Goal: Task Accomplishment & Management: Use online tool/utility

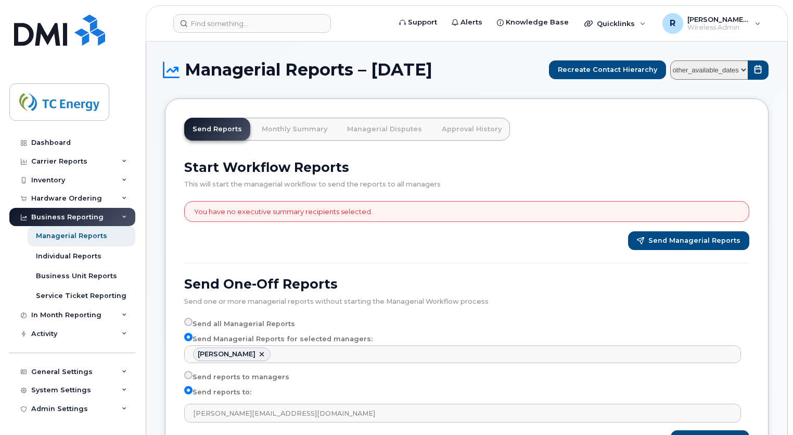
select select "8714f744-5ade-4d45-8685-57b8d43e8e01"
click at [86, 237] on div "Managerial Reports" at bounding box center [71, 235] width 71 height 9
click at [75, 254] on div "Individual Reports" at bounding box center [69, 255] width 66 height 9
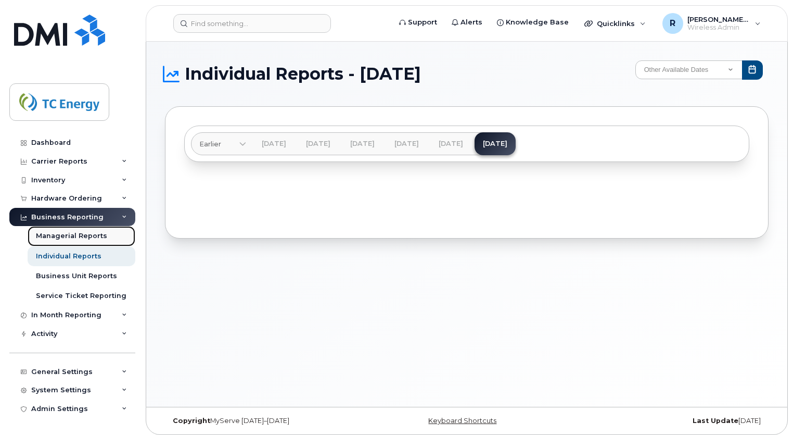
click at [89, 243] on link "Managerial Reports" at bounding box center [82, 236] width 108 height 20
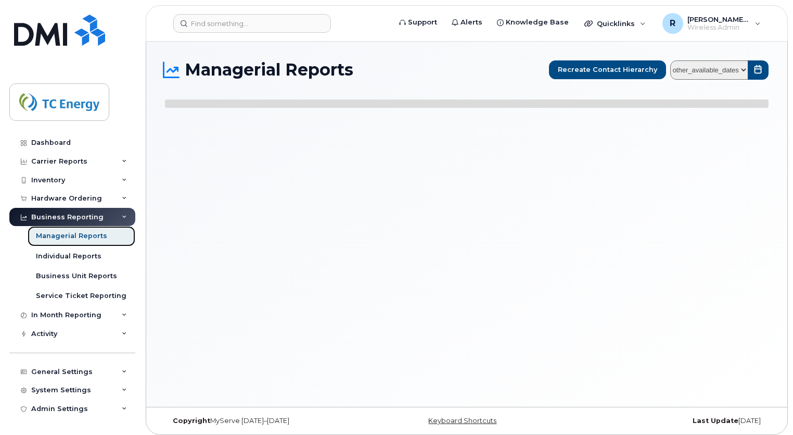
select select
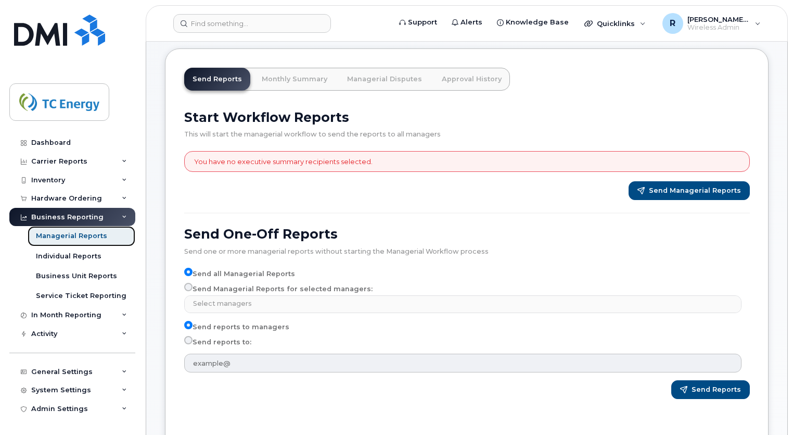
scroll to position [54, 0]
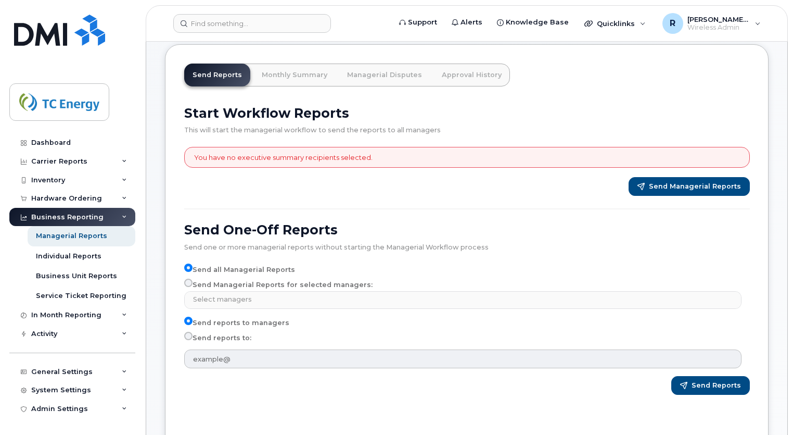
click at [250, 287] on label "Send Managerial Reports for selected managers:" at bounding box center [278, 285] width 188 height 12
click at [193, 287] on input "Send Managerial Reports for selected managers:" at bounding box center [188, 283] width 8 height 8
radio input "true"
click at [190, 282] on input "Send Managerial Reports for selected managers:" at bounding box center [188, 283] width 8 height 8
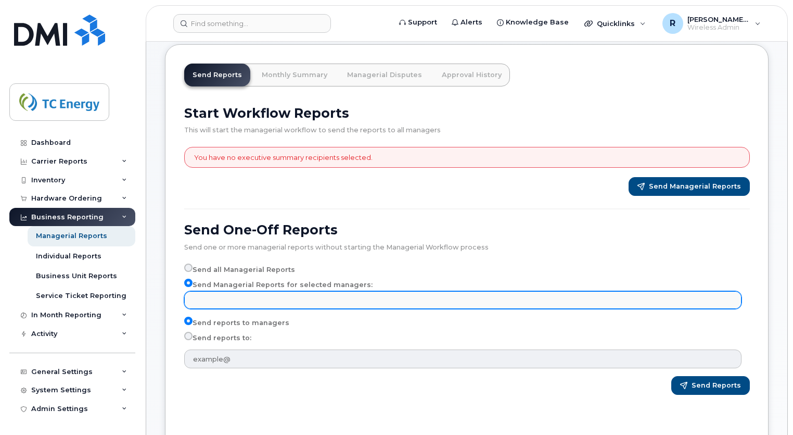
click at [242, 296] on input "text" at bounding box center [465, 299] width 548 height 15
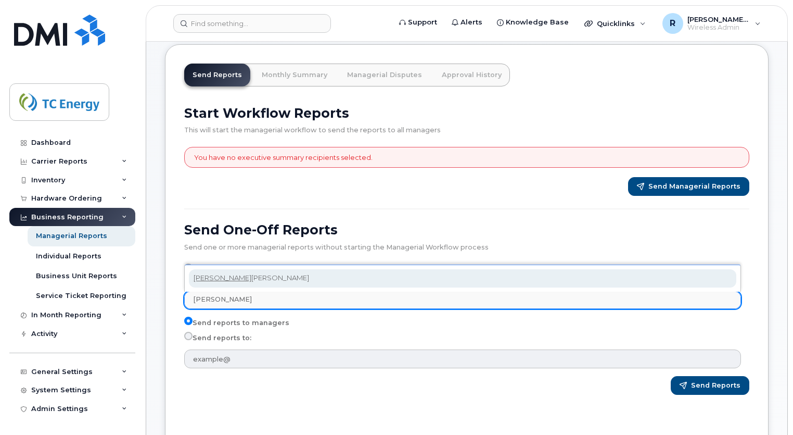
type input "tona"
select select "8714f744-5ade-4d45-8685-57b8d43e8e01"
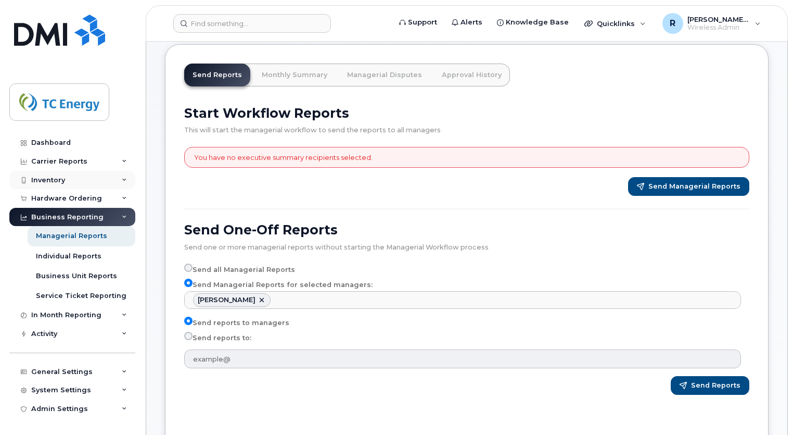
click at [66, 185] on div "Inventory" at bounding box center [72, 180] width 126 height 19
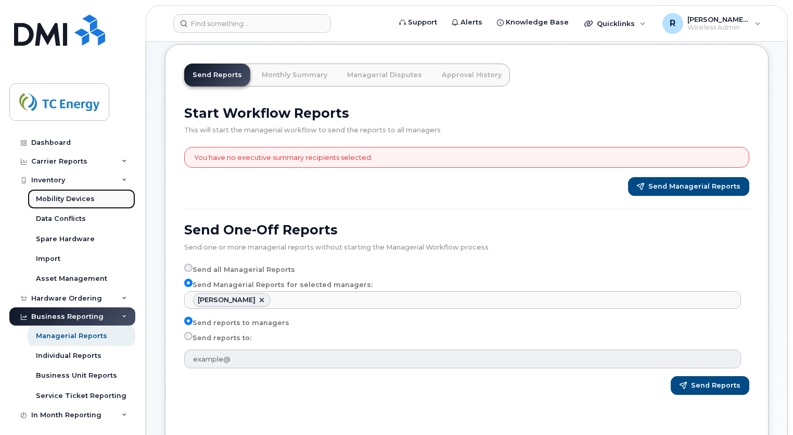
click at [64, 200] on div "Mobility Devices" at bounding box center [65, 198] width 59 height 9
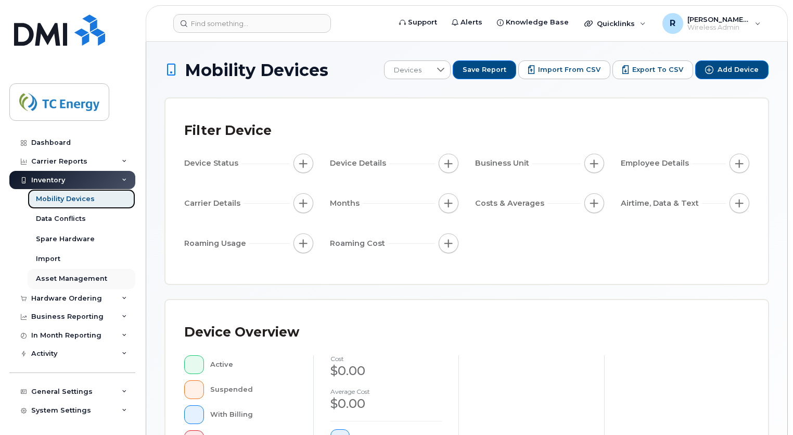
scroll to position [18, 0]
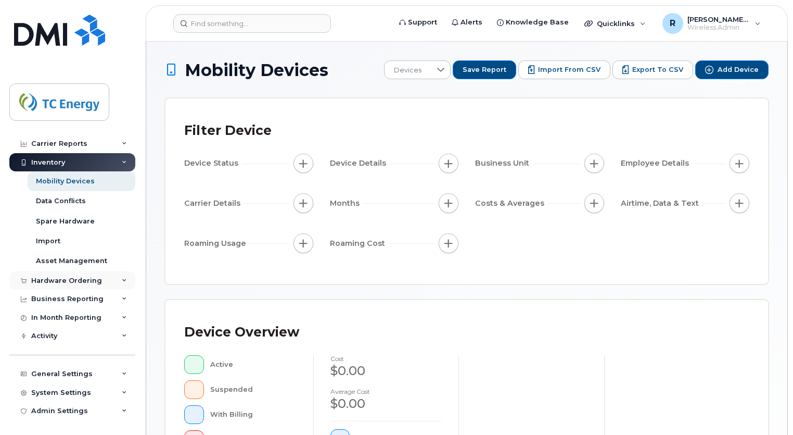
click at [50, 280] on div "Hardware Ordering" at bounding box center [66, 280] width 71 height 8
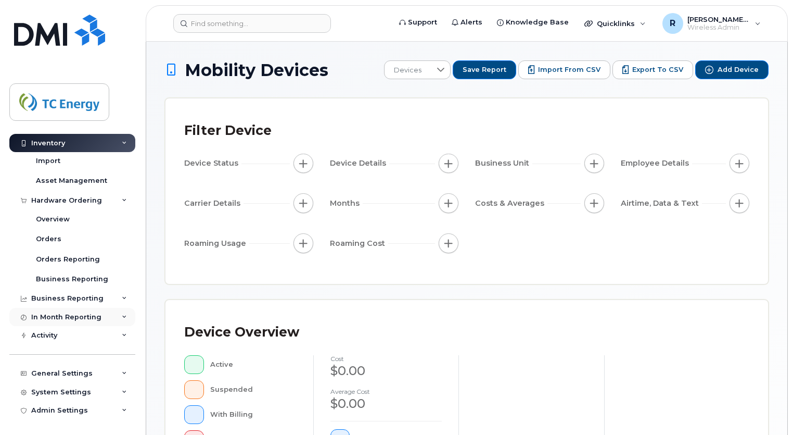
scroll to position [0, 0]
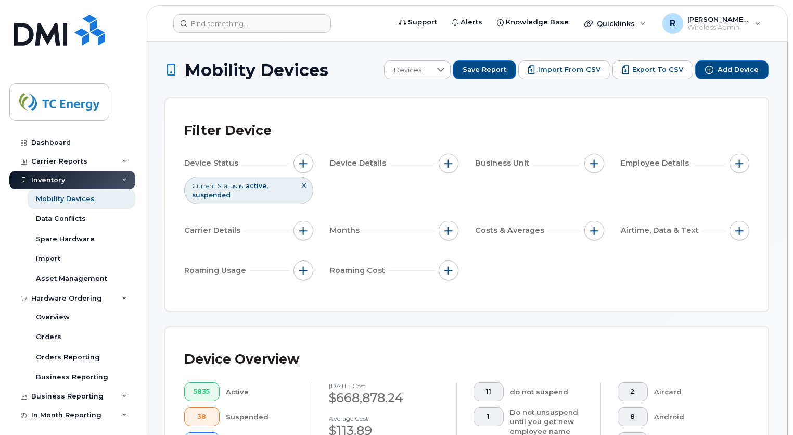
click at [122, 181] on icon at bounding box center [124, 180] width 5 height 5
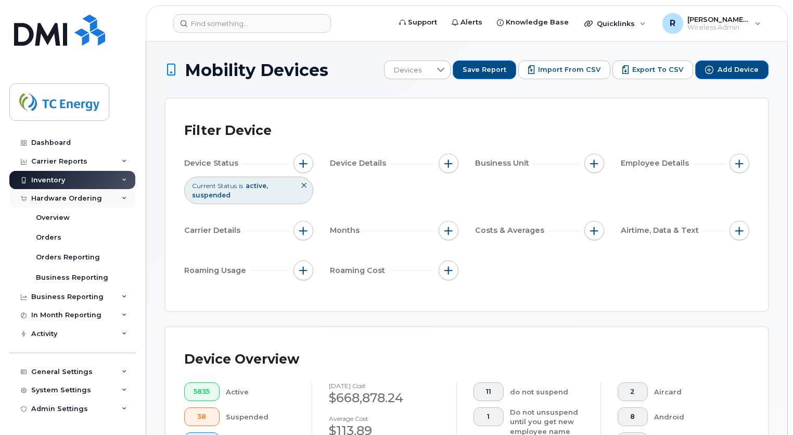
click at [126, 199] on icon at bounding box center [124, 198] width 5 height 5
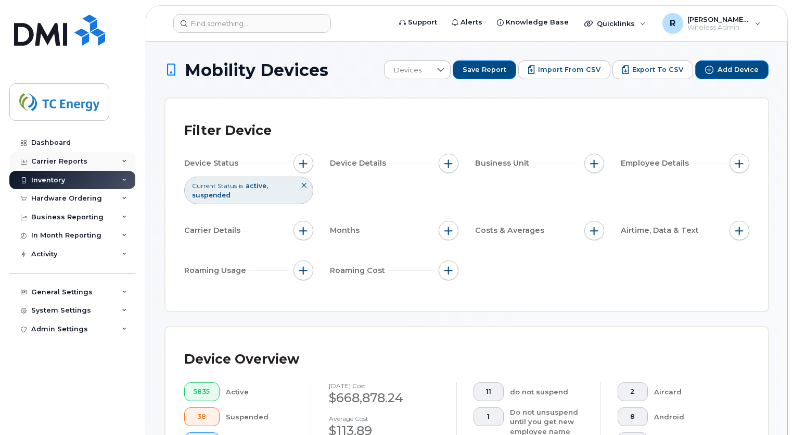
click at [90, 163] on div "Carrier Reports" at bounding box center [72, 161] width 126 height 19
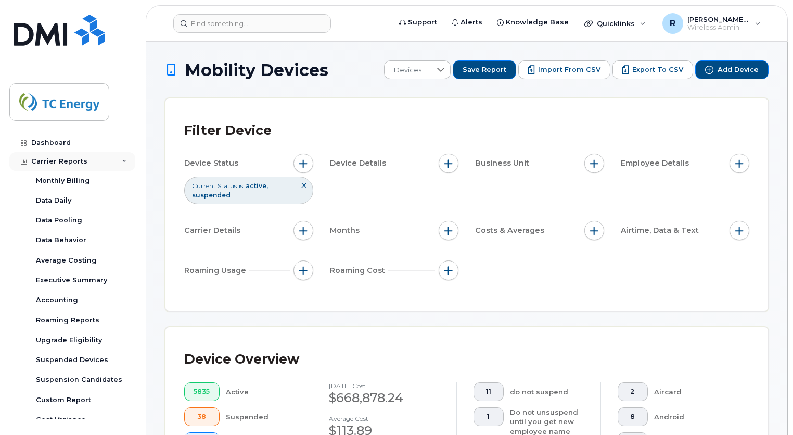
click at [90, 163] on div "Carrier Reports" at bounding box center [72, 161] width 126 height 19
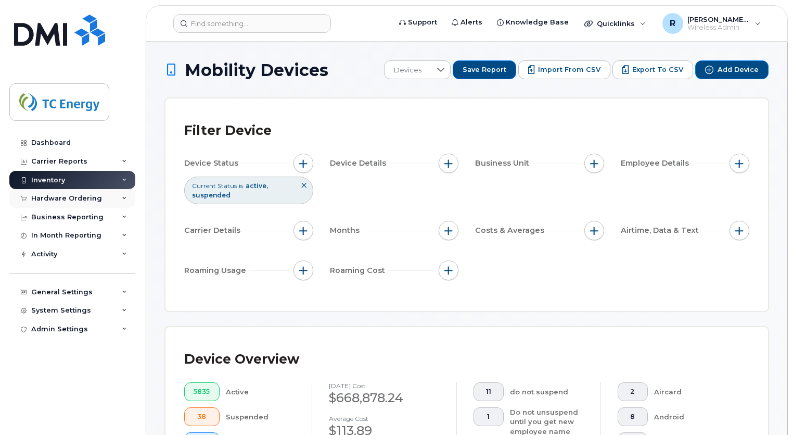
click at [74, 198] on div "Hardware Ordering" at bounding box center [66, 198] width 71 height 8
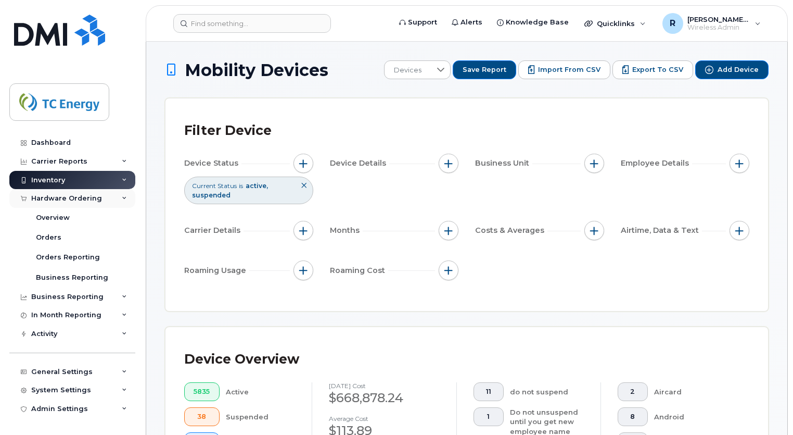
click at [74, 198] on div "Hardware Ordering" at bounding box center [66, 198] width 71 height 8
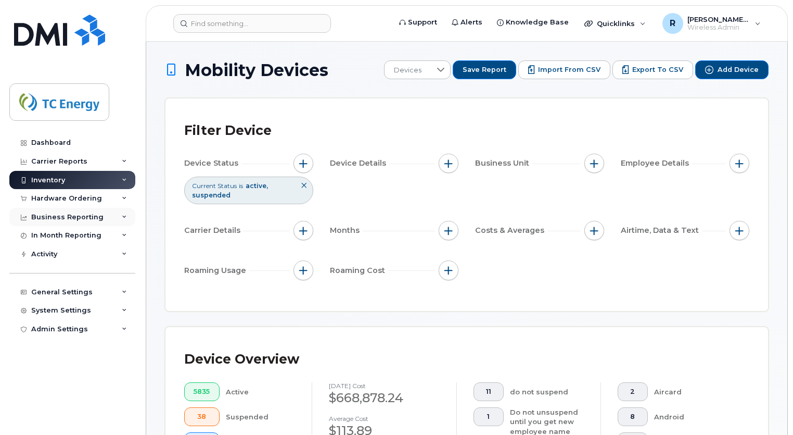
click at [69, 216] on div "Business Reporting" at bounding box center [67, 217] width 72 height 8
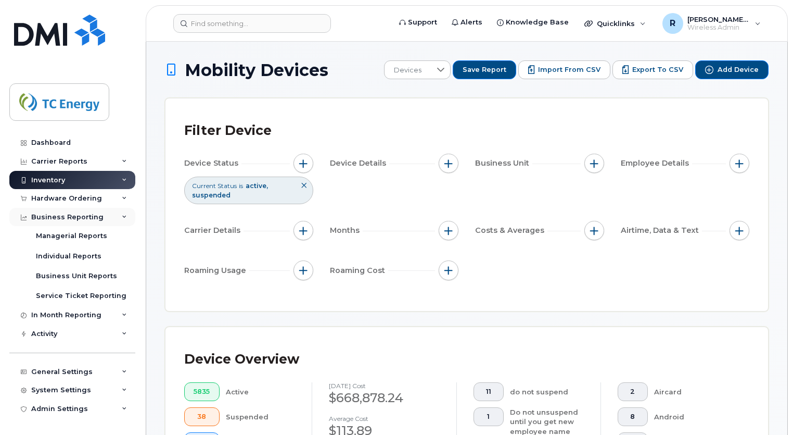
click at [69, 216] on div "Business Reporting" at bounding box center [67, 217] width 72 height 8
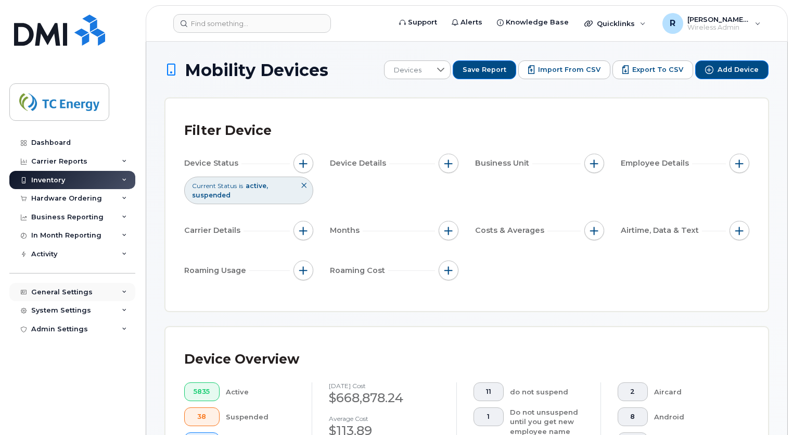
click at [65, 291] on div "General Settings" at bounding box center [61, 292] width 61 height 8
click at [60, 288] on div "General Settings" at bounding box center [61, 292] width 61 height 8
click at [55, 310] on div "System Settings" at bounding box center [61, 310] width 60 height 8
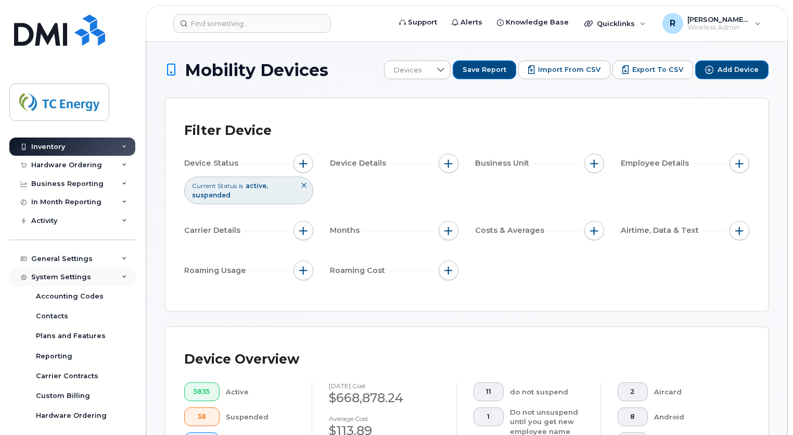
scroll to position [31, 0]
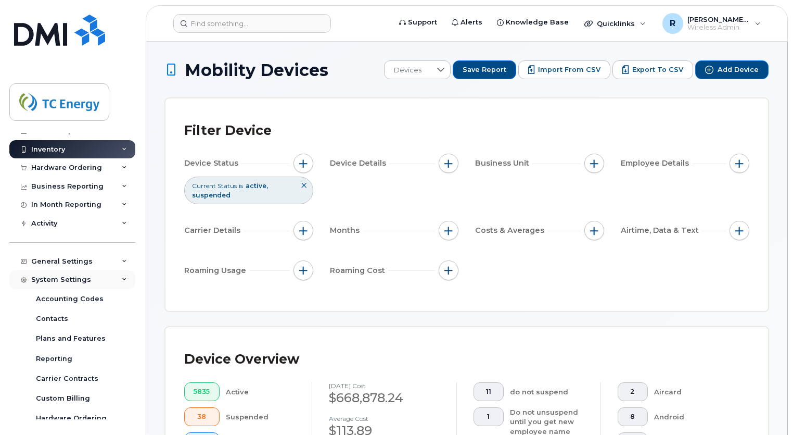
click at [54, 285] on div "System Settings" at bounding box center [72, 279] width 126 height 19
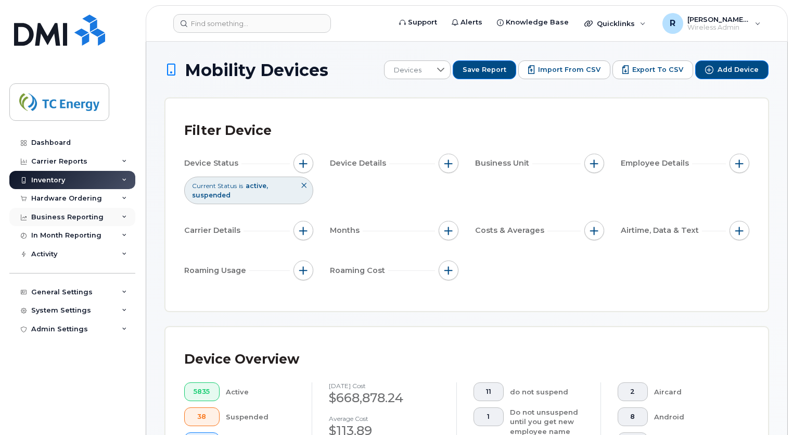
click at [77, 217] on div "Business Reporting" at bounding box center [67, 217] width 72 height 8
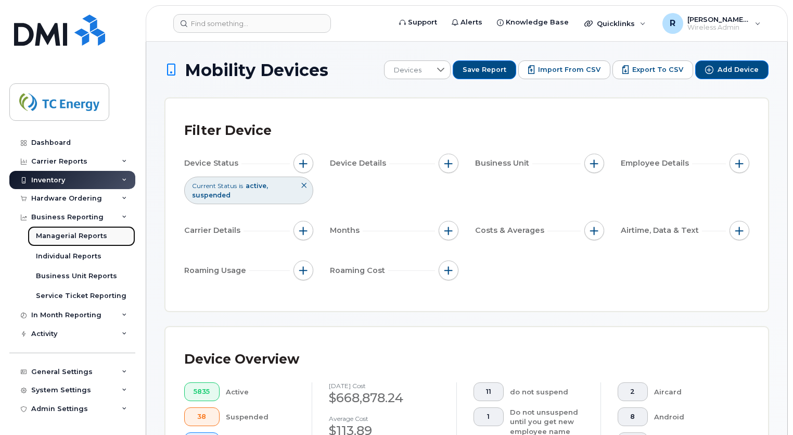
click at [71, 237] on div "Managerial Reports" at bounding box center [71, 235] width 71 height 9
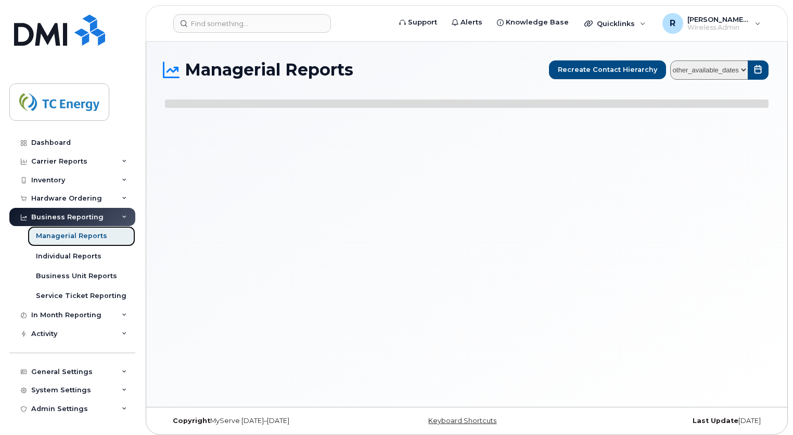
select select
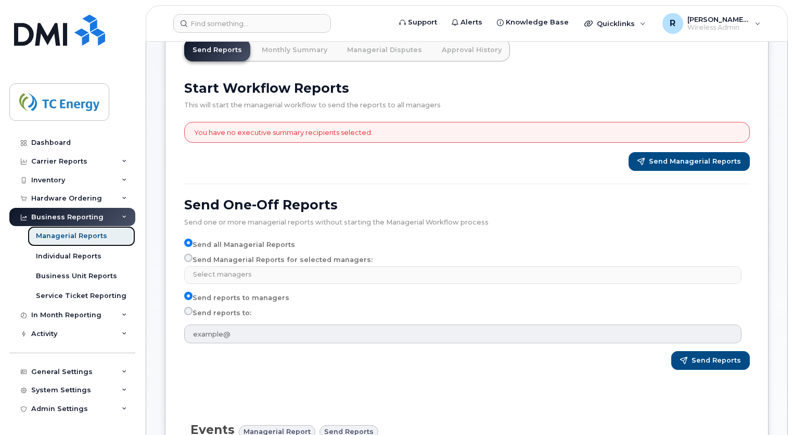
scroll to position [80, 0]
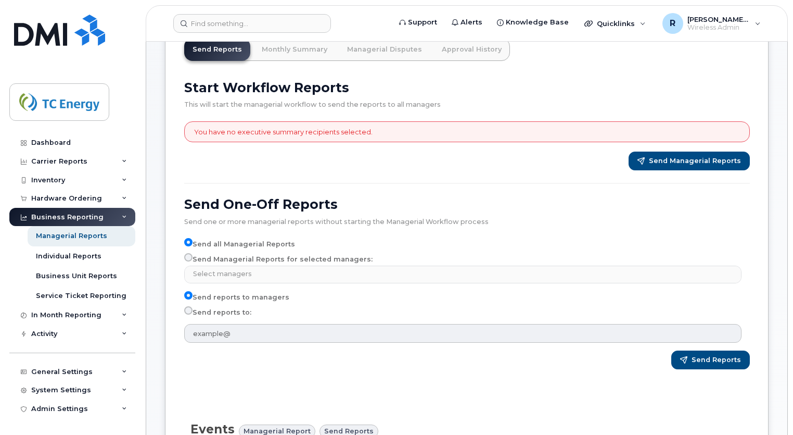
click at [281, 261] on label "Send Managerial Reports for selected managers:" at bounding box center [278, 259] width 188 height 12
click at [193, 261] on input "Send Managerial Reports for selected managers:" at bounding box center [188, 257] width 8 height 8
radio input "true"
click at [190, 258] on input "Send Managerial Reports for selected managers:" at bounding box center [188, 257] width 8 height 8
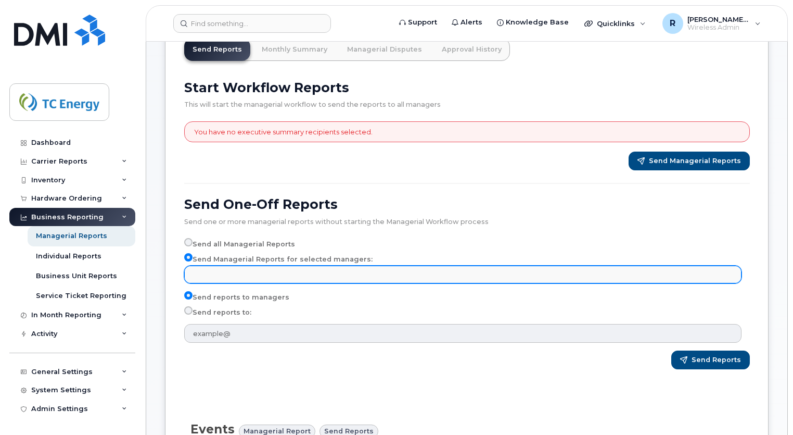
click at [234, 273] on input "text" at bounding box center [465, 274] width 548 height 15
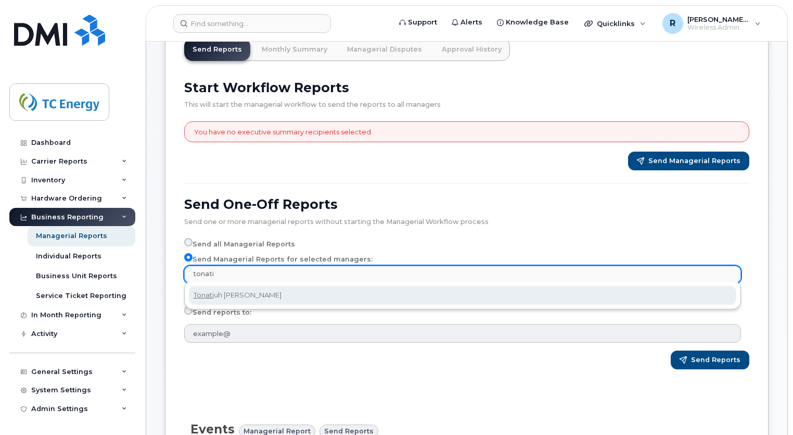
type input "tonati"
select select "8714f744-5ade-4d45-8685-57b8d43e8e01"
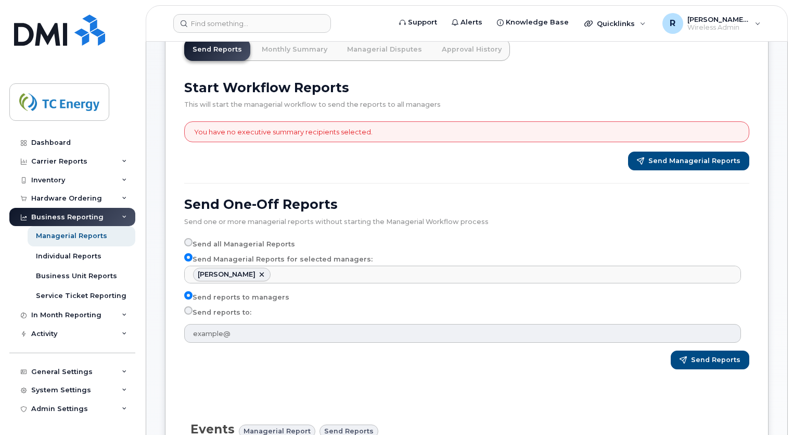
click at [208, 309] on label "Send reports to:" at bounding box center [217, 312] width 67 height 12
click at [193, 309] on input "Send reports to:" at bounding box center [188, 310] width 8 height 8
radio input "true"
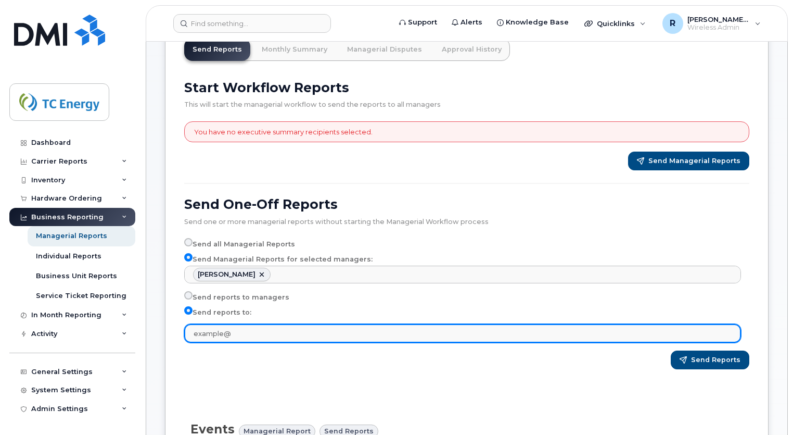
click at [209, 330] on input "text" at bounding box center [462, 333] width 557 height 19
type input "[PERSON_NAME][EMAIL_ADDRESS][DOMAIN_NAME]"
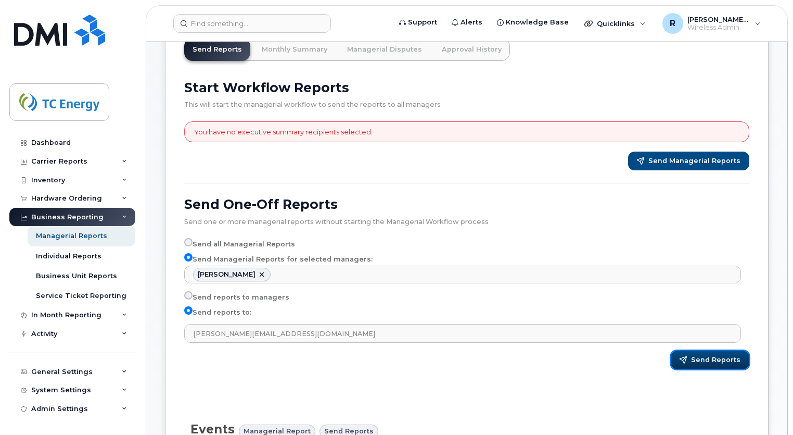
click at [705, 355] on span "Send Reports" at bounding box center [715, 359] width 49 height 9
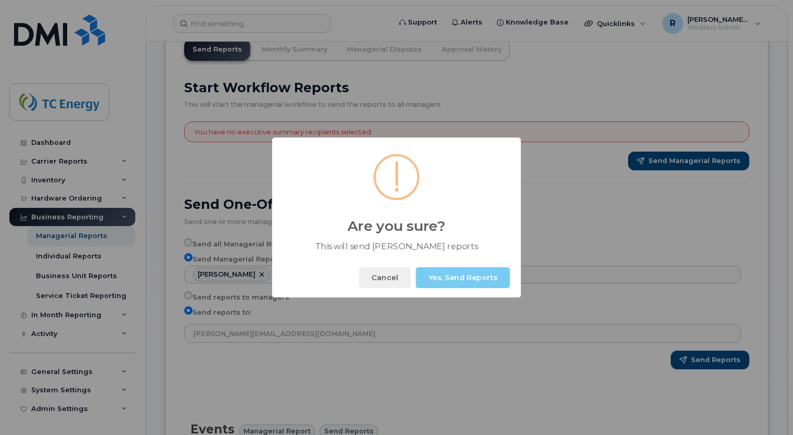
click at [473, 280] on button "Yes, Send Reports" at bounding box center [463, 277] width 94 height 21
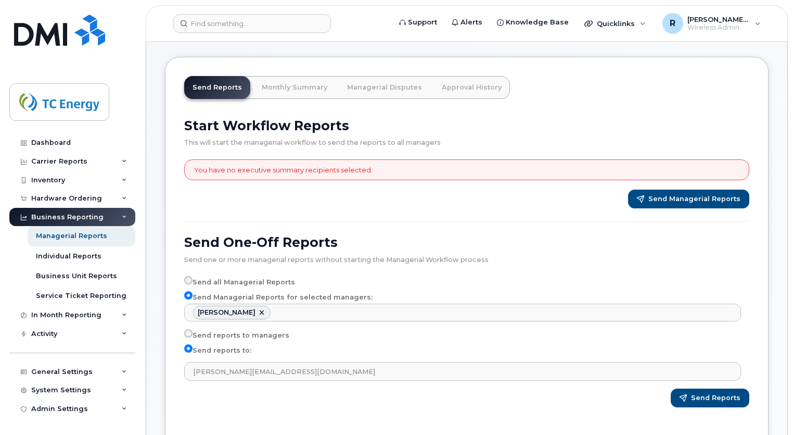
scroll to position [0, 0]
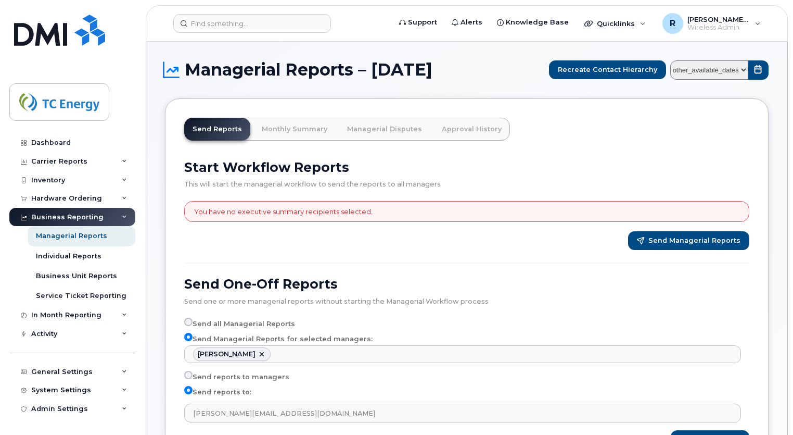
click at [779, 17] on header "Support Alerts Knowledge Base Quicklinks Suspend / Cancel Device Change SIM Car…" at bounding box center [467, 23] width 642 height 36
click at [742, 71] on select "other_available_dates January September August July June May April March Februa…" at bounding box center [710, 69] width 78 height 19
select select "/customer/a96a42c8-a90e-489f-b4a8-8a2d988e56d0/reports/873e5646-7888-11f0-9a88-…"
click at [673, 60] on select "other_available_dates January September August July June May April March Februa…" at bounding box center [710, 69] width 78 height 19
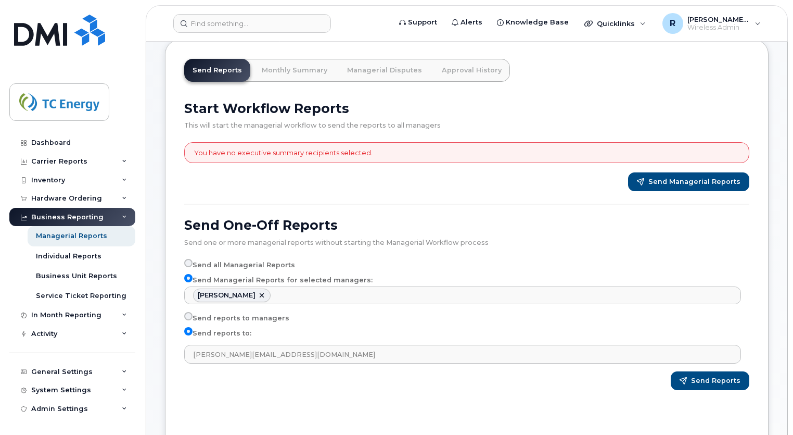
scroll to position [63, 0]
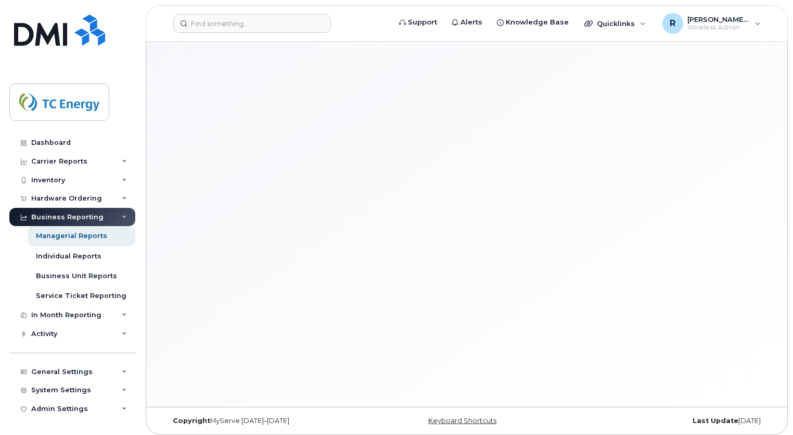
scroll to position [5, 0]
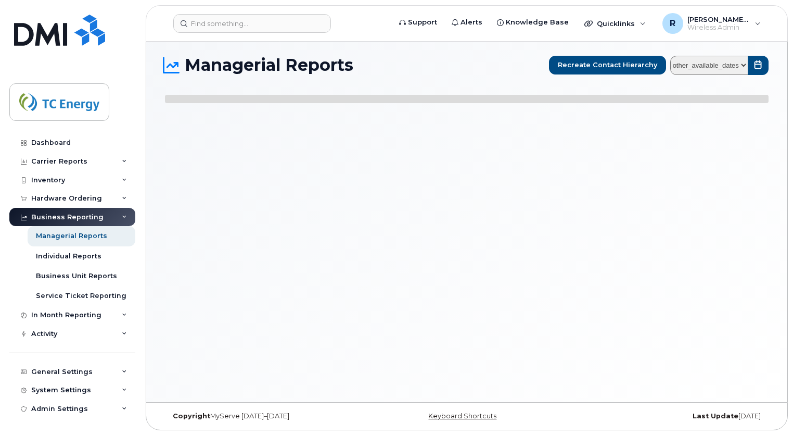
click at [562, 281] on div "Managerial Reports Recreate Contact Hierarchy other_available_dates" at bounding box center [466, 219] width 641 height 365
drag, startPoint x: 562, startPoint y: 281, endPoint x: 564, endPoint y: 260, distance: 21.4
click at [564, 264] on div "Managerial Reports Recreate Contact Hierarchy other_available_dates" at bounding box center [466, 219] width 641 height 365
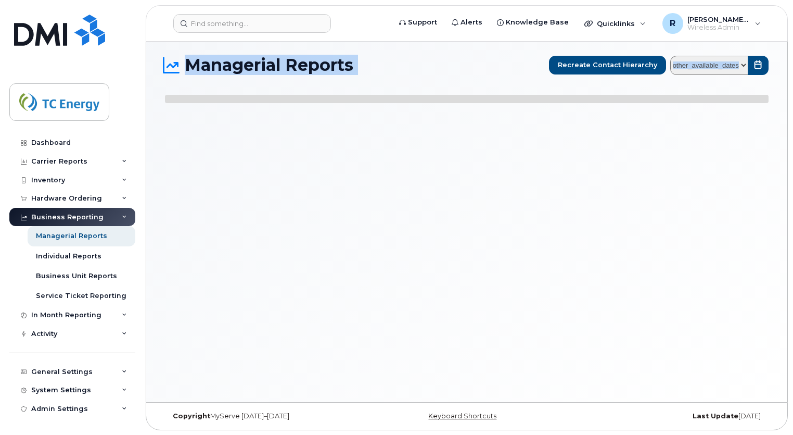
select select
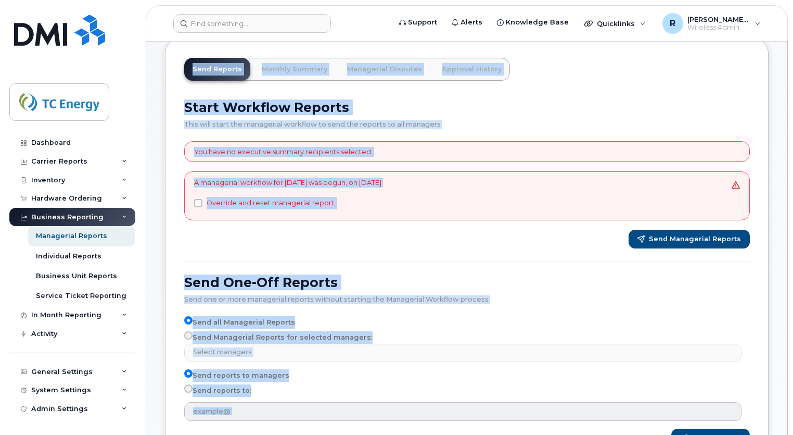
scroll to position [62, 0]
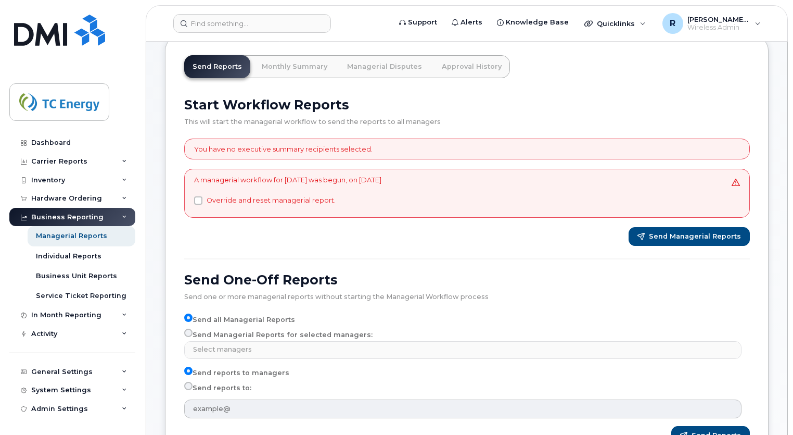
click at [269, 332] on label "Send Managerial Reports for selected managers:" at bounding box center [278, 335] width 188 height 12
click at [193, 332] on input "Send Managerial Reports for selected managers:" at bounding box center [188, 333] width 8 height 8
radio input "true"
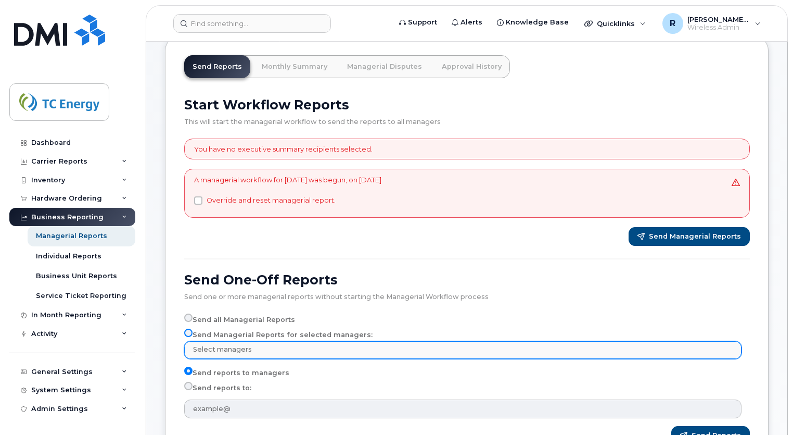
scroll to position [0, 0]
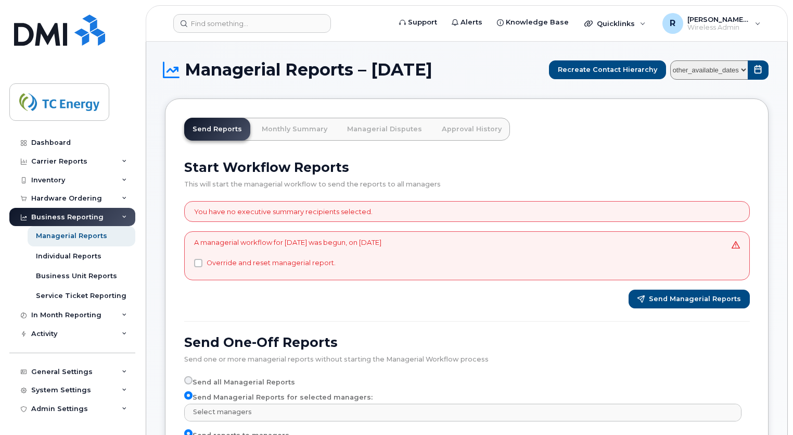
click at [743, 71] on select "other_available_dates January September August July June May April March Februa…" at bounding box center [710, 69] width 78 height 19
select select "/customer/a96a42c8-a90e-489f-b4a8-8a2d988e56d0/reports/873e5646-7888-11f0-9a88-…"
click at [673, 60] on select "other_available_dates January September August July June May April March Februa…" at bounding box center [710, 69] width 78 height 19
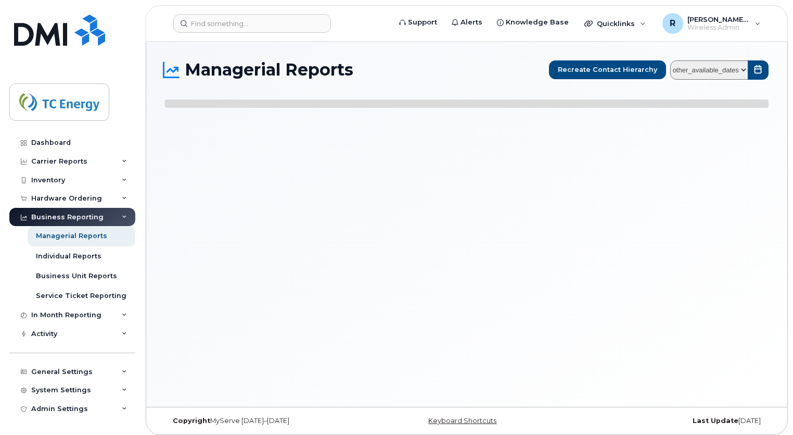
select select
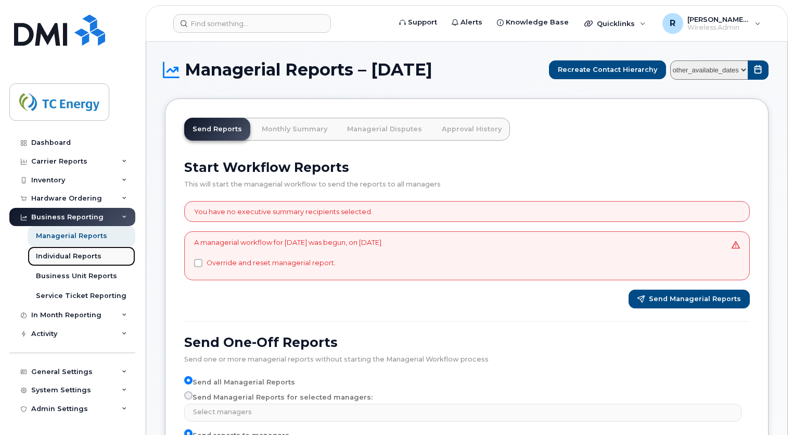
click at [61, 261] on link "Individual Reports" at bounding box center [82, 256] width 108 height 20
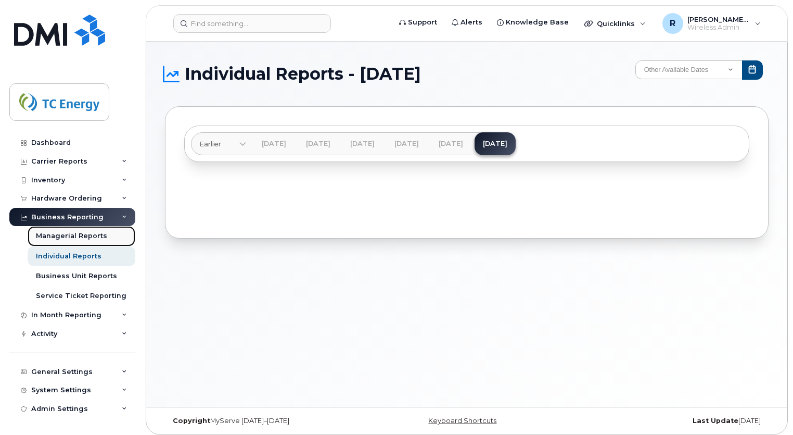
click at [72, 237] on div "Managerial Reports" at bounding box center [71, 235] width 71 height 9
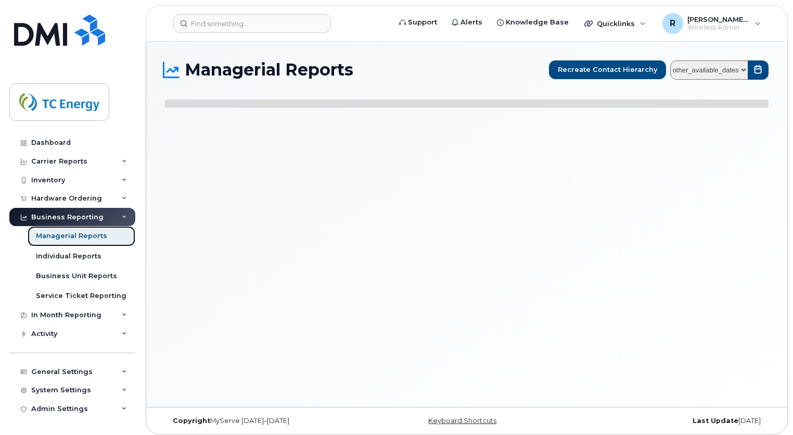
select select
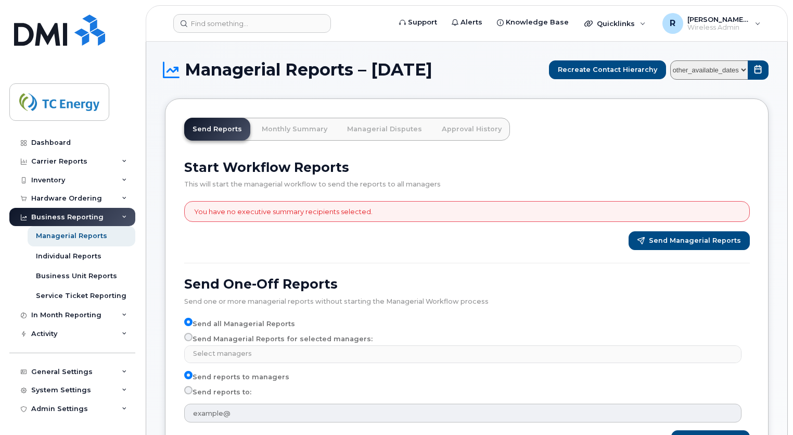
click at [744, 70] on select "other_available_dates January September August July June May April March Februa…" at bounding box center [710, 69] width 78 height 19
select select "/customer/a96a42c8-a90e-489f-b4a8-8a2d988e56d0/reports/873e5646-7888-11f0-9a88-…"
click at [673, 60] on select "other_available_dates January September August July June May April March Februa…" at bounding box center [710, 69] width 78 height 19
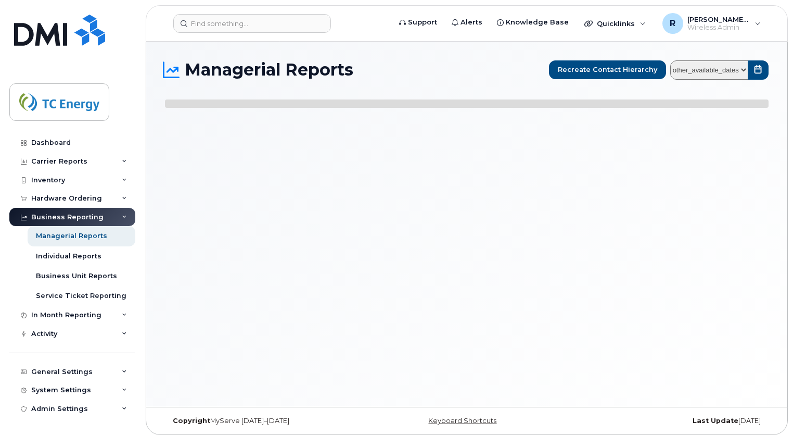
select select
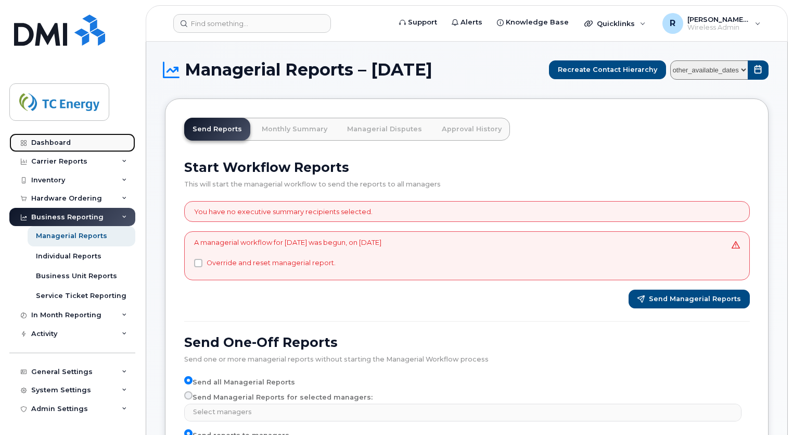
click at [49, 143] on div "Dashboard" at bounding box center [51, 142] width 40 height 8
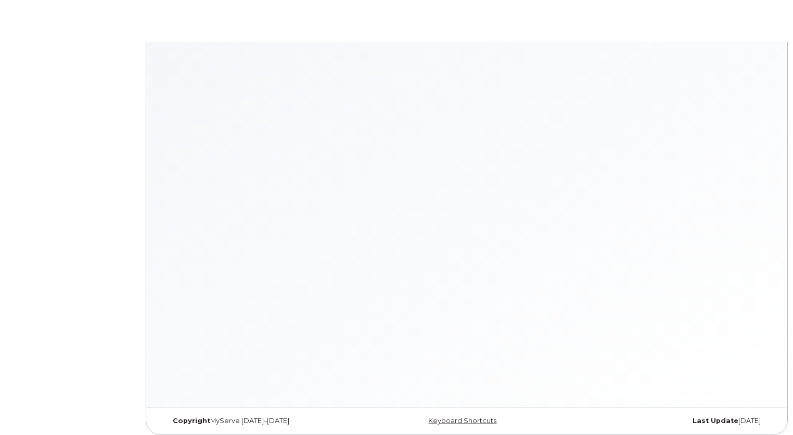
click at [49, 143] on body "× × Keyboard Shortcuts Help ? Show this modal Navigation G D Go to devices G I …" at bounding box center [396, 220] width 793 height 440
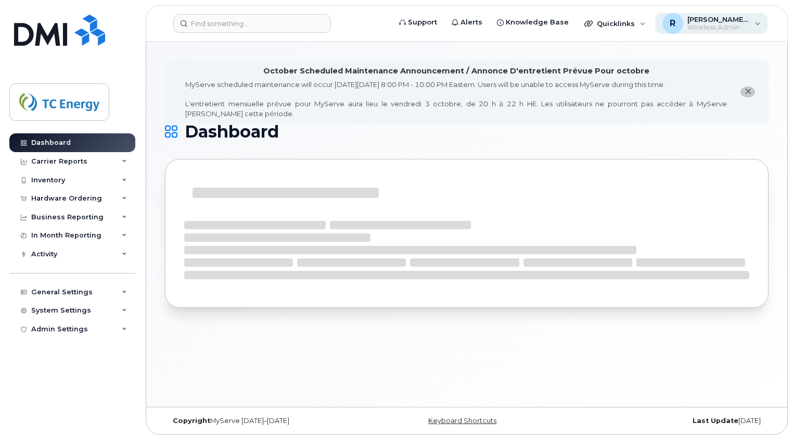
click at [747, 19] on span "[PERSON_NAME][EMAIL_ADDRESS][DOMAIN_NAME]" at bounding box center [719, 19] width 62 height 8
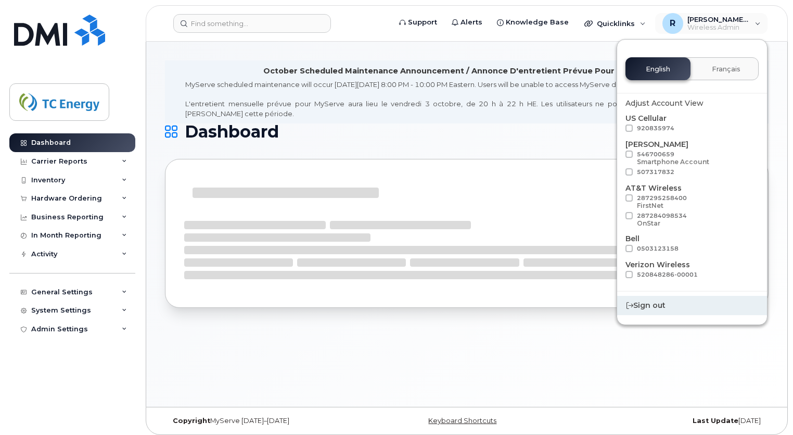
click at [641, 312] on div "Sign out" at bounding box center [692, 305] width 150 height 19
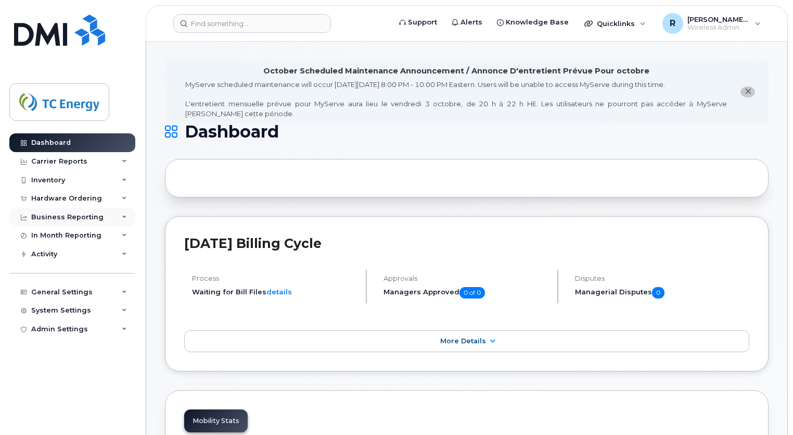
click at [55, 217] on div "Business Reporting" at bounding box center [67, 217] width 72 height 8
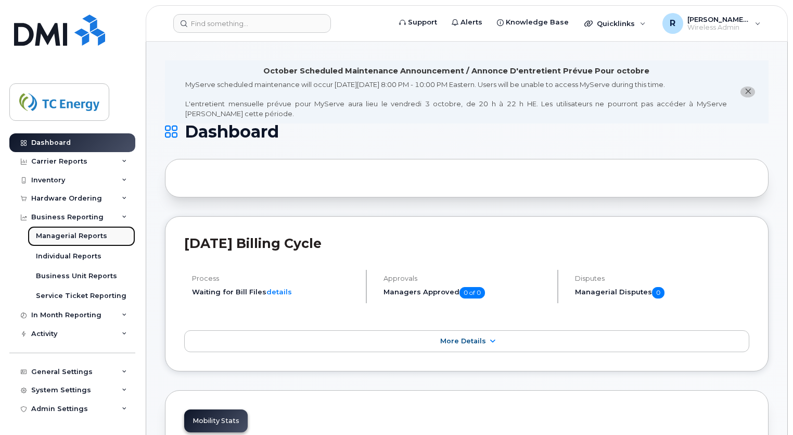
click at [65, 239] on div "Managerial Reports" at bounding box center [71, 235] width 71 height 9
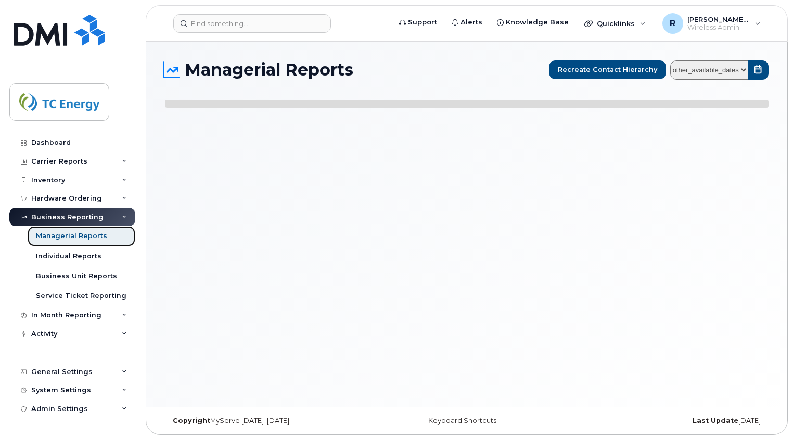
select select
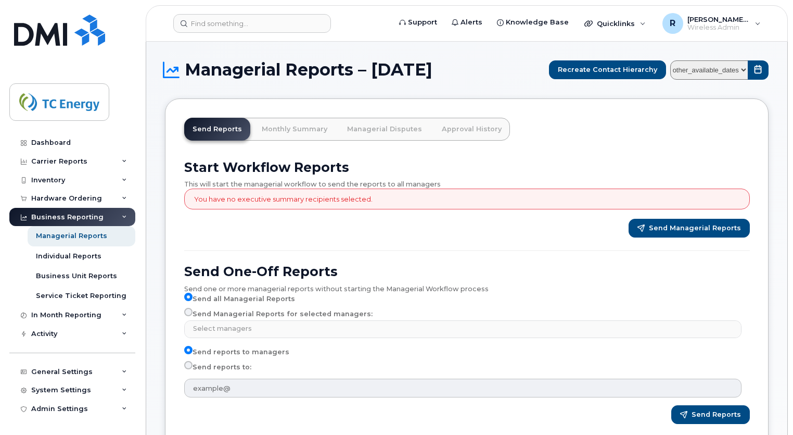
click at [744, 71] on select "other_available_dates January September August July June May April March Februa…" at bounding box center [710, 69] width 78 height 19
select select "/customer/a96a42c8-a90e-489f-b4a8-8a2d988e56d0/reports/b21df1d0-8f2d-11f0-9a8e-…"
click at [673, 60] on select "other_available_dates January September August July June May April March Februa…" at bounding box center [710, 69] width 78 height 19
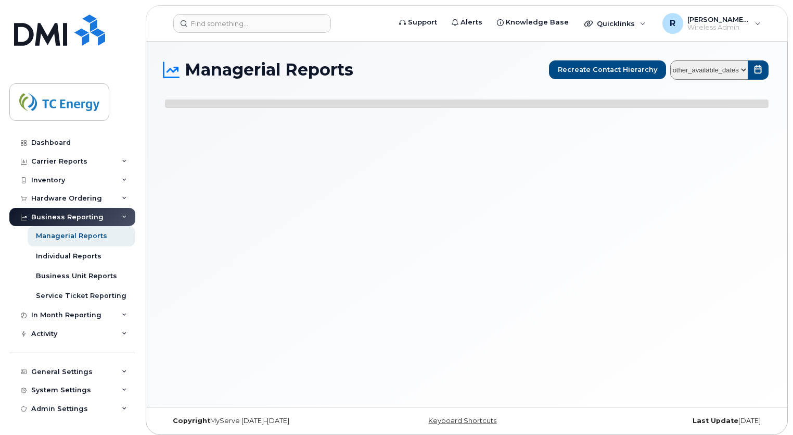
click at [726, 68] on div "Support Alerts Knowledge Base Quicklinks Suspend / Cancel Device Change SIM Car…" at bounding box center [467, 224] width 642 height 365
select select
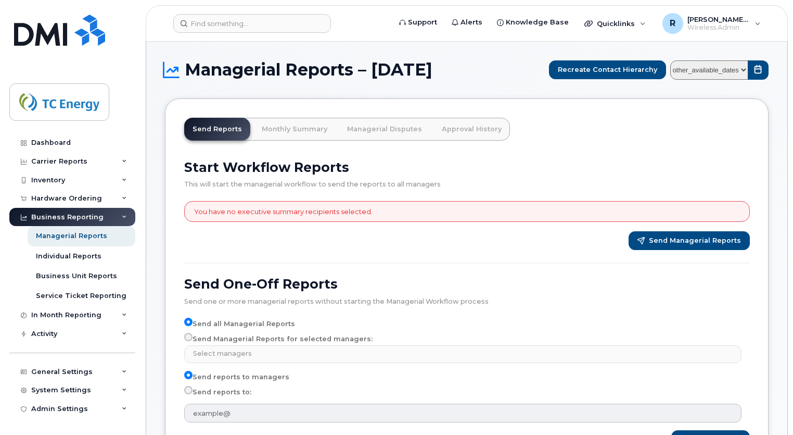
click at [742, 70] on select "other_available_dates January September August July June May April March Februa…" at bounding box center [710, 69] width 78 height 19
select select "/customer/a96a42c8-a90e-489f-b4a8-8a2d988e56d0/reports/873e5646-7888-11f0-9a88-…"
click at [673, 60] on select "other_available_dates January September August July June May April March Februa…" at bounding box center [710, 69] width 78 height 19
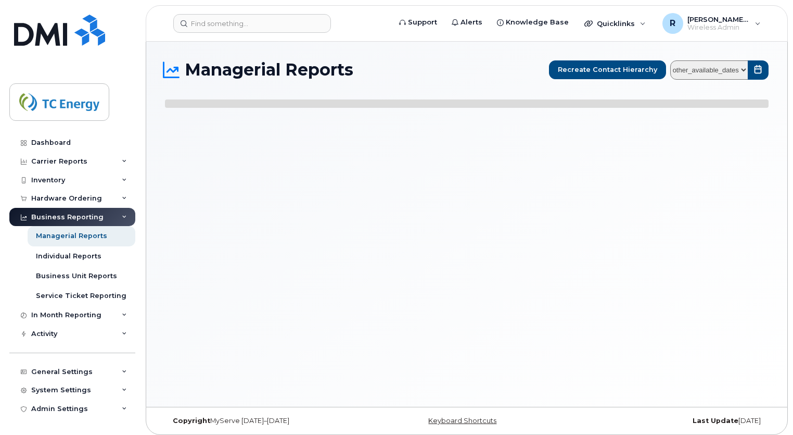
select select
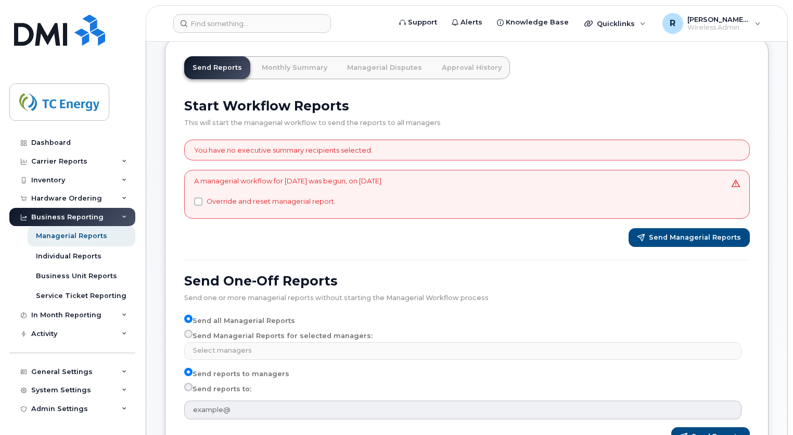
scroll to position [63, 0]
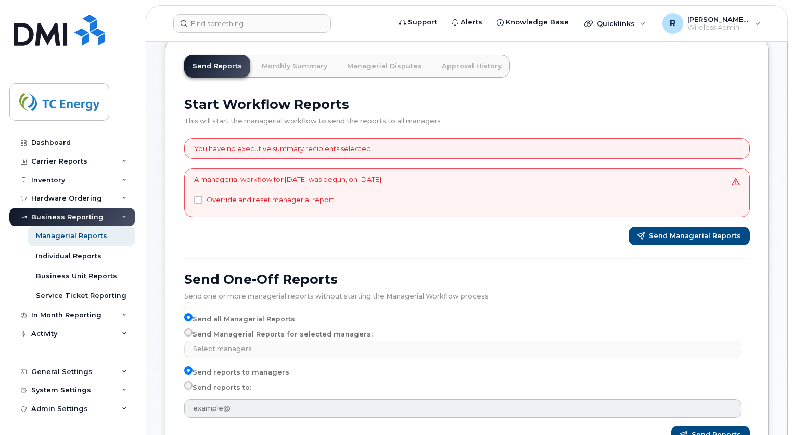
click at [277, 331] on label "Send Managerial Reports for selected managers:" at bounding box center [278, 334] width 188 height 12
click at [193, 331] on input "Send Managerial Reports for selected managers:" at bounding box center [188, 332] width 8 height 8
radio input "true"
click at [218, 384] on label "Send reports to:" at bounding box center [217, 387] width 67 height 12
click at [193, 384] on input "Send reports to:" at bounding box center [188, 385] width 8 height 8
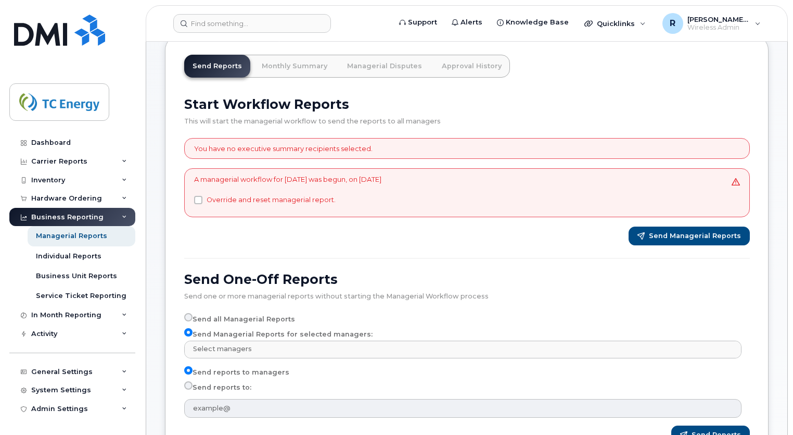
radio input "true"
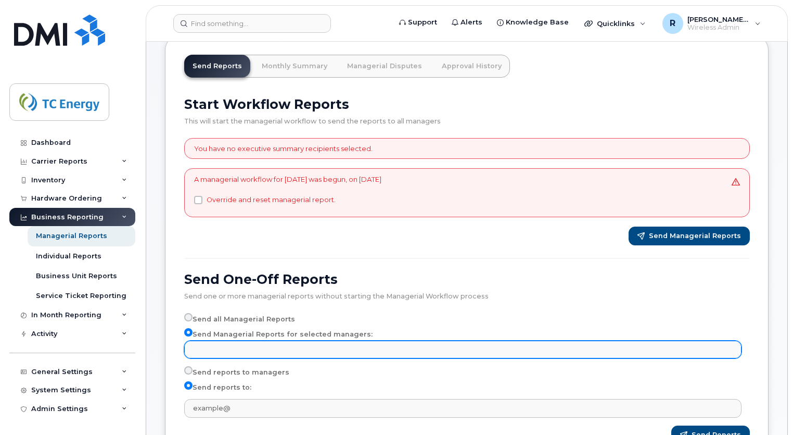
click at [239, 348] on input "text" at bounding box center [465, 349] width 548 height 15
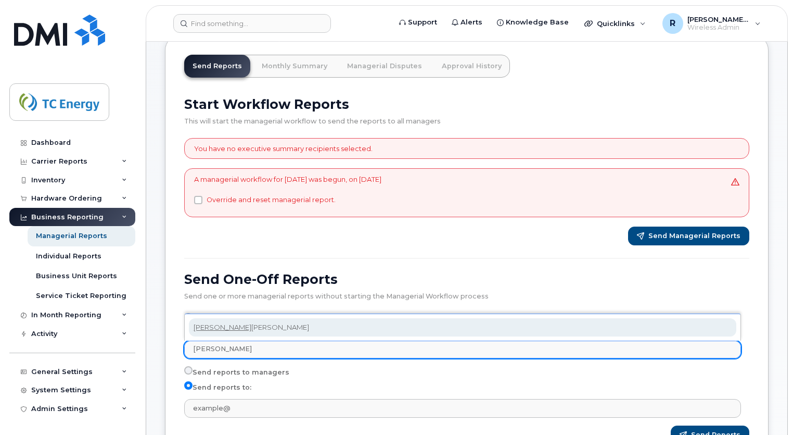
type input "[PERSON_NAME]"
select select "8714f744-5ade-4d45-8685-57b8d43e8e01"
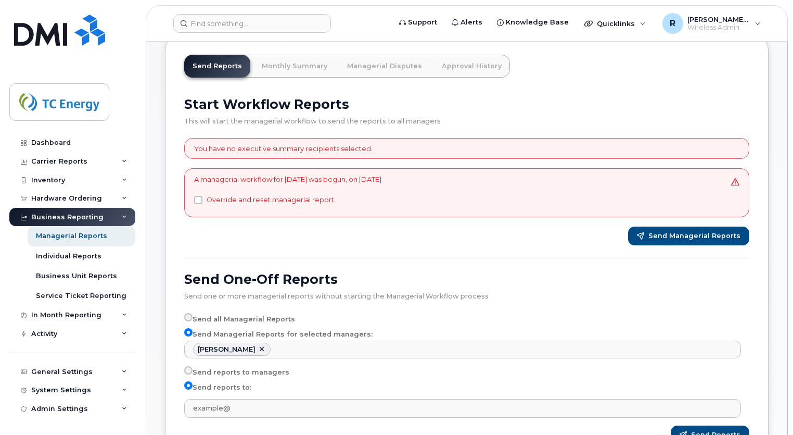
scroll to position [4485, 0]
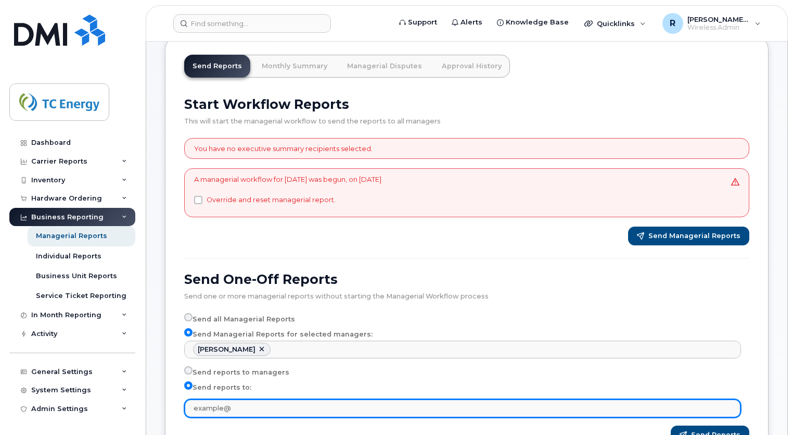
click at [217, 402] on input "text" at bounding box center [462, 408] width 557 height 19
type input "[PERSON_NAME][EMAIL_ADDRESS][DOMAIN_NAME]"
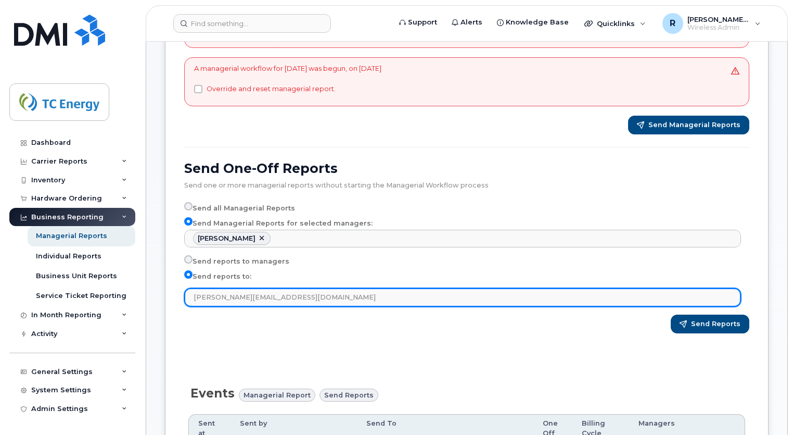
scroll to position [174, 0]
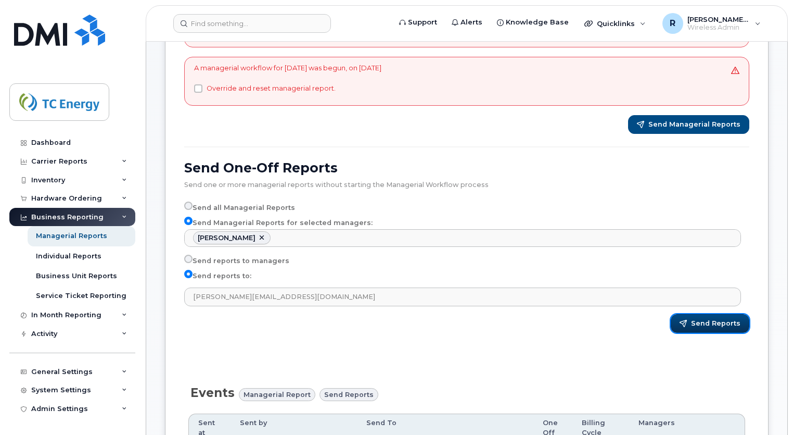
click at [704, 321] on span "Send Reports" at bounding box center [715, 323] width 49 height 9
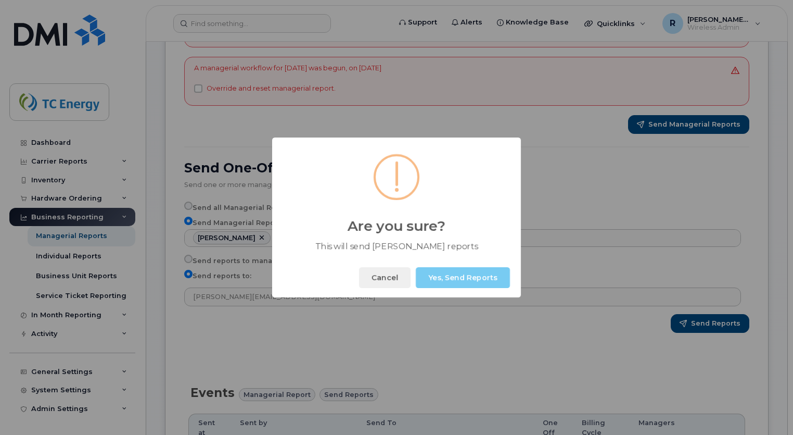
click at [472, 277] on button "Yes, Send Reports" at bounding box center [463, 277] width 94 height 21
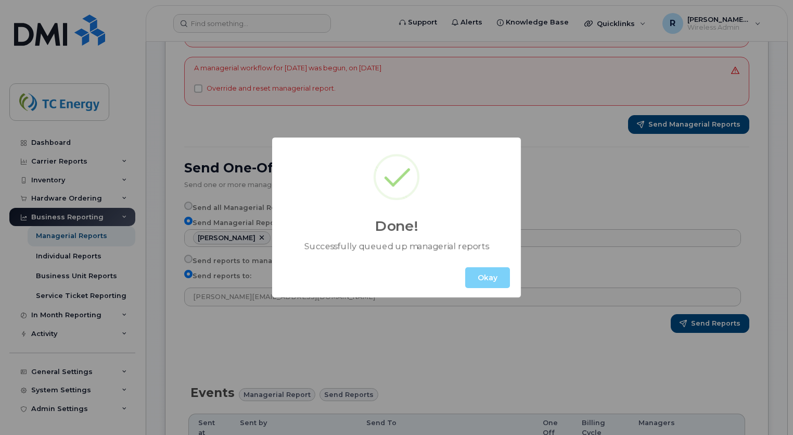
click at [472, 277] on button "Okay" at bounding box center [487, 277] width 45 height 21
